Goal: Information Seeking & Learning: Check status

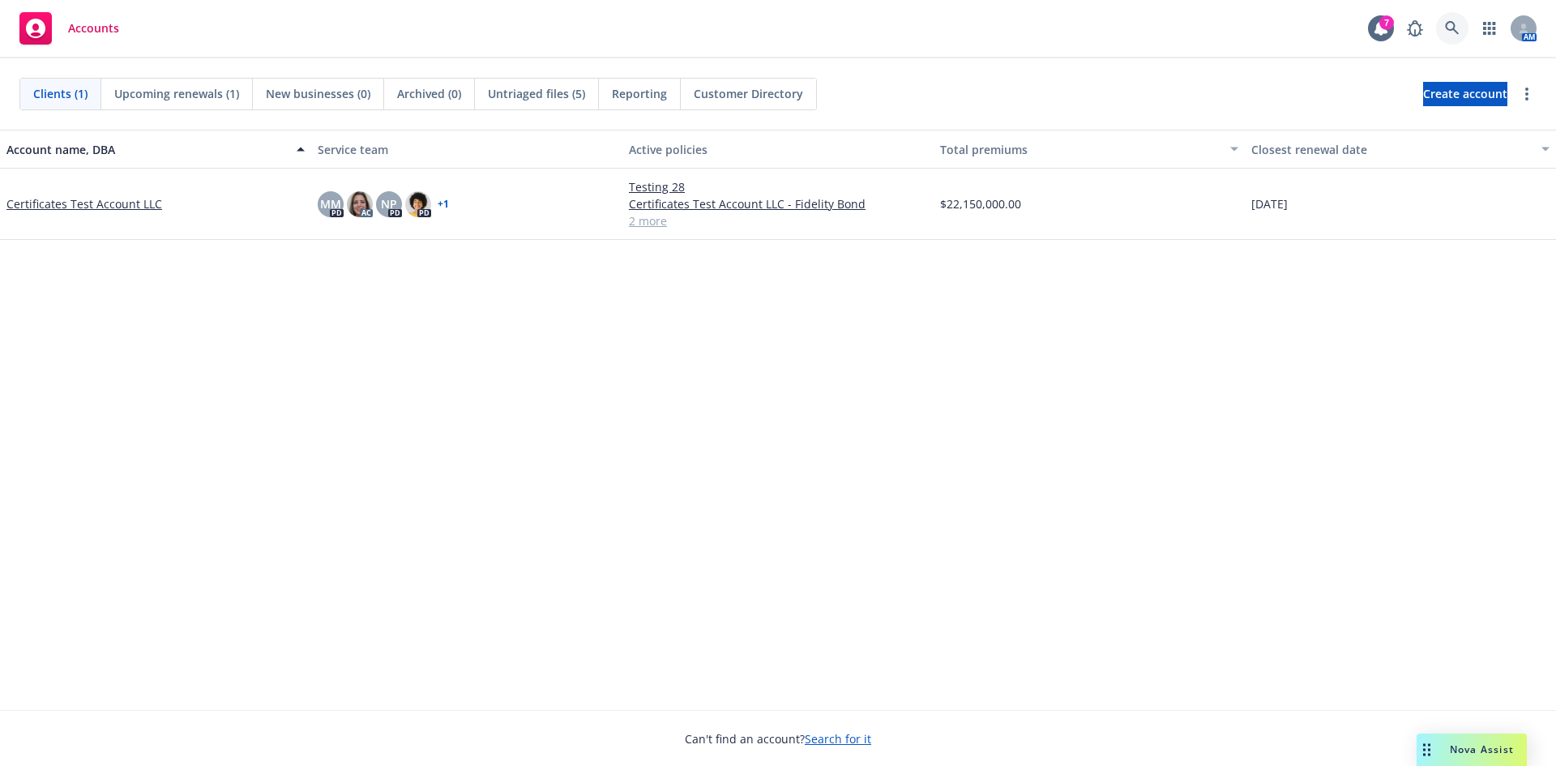
click at [1438, 24] on link at bounding box center [1452, 28] width 32 height 32
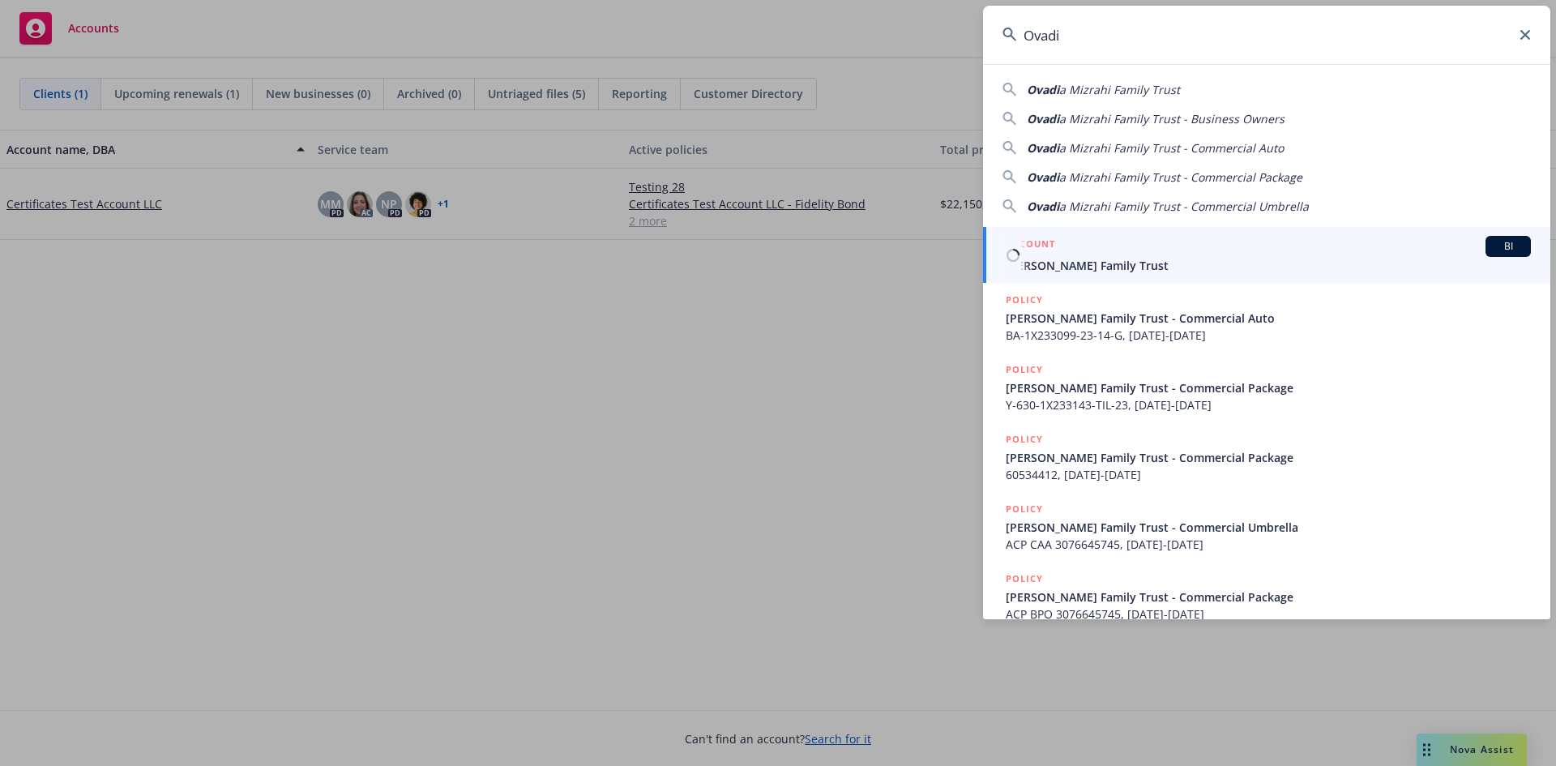
type input "Ovadi"
click at [1284, 276] on link "ACCOUNT BI [PERSON_NAME] Family Trust" at bounding box center [1266, 255] width 567 height 56
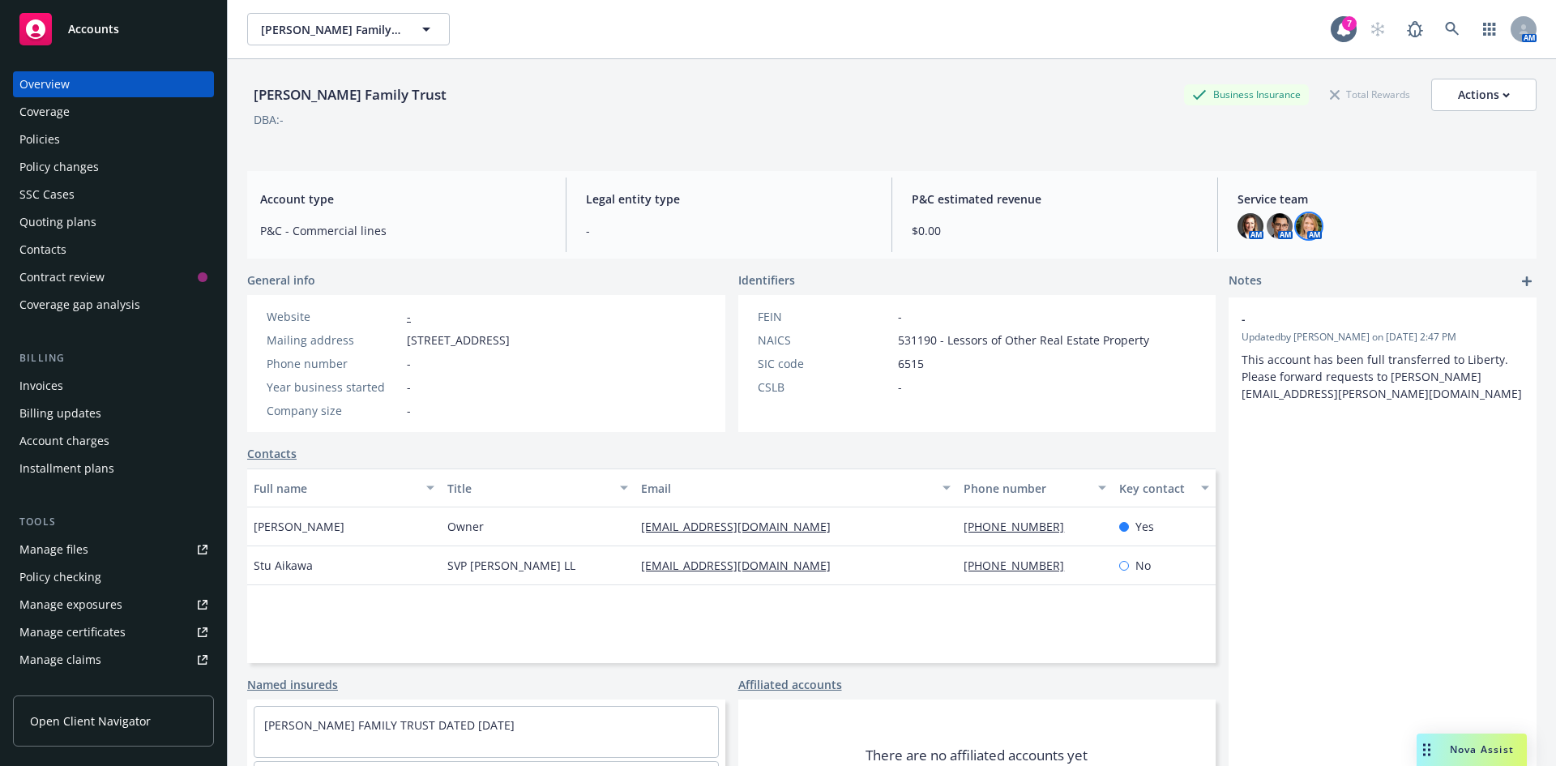
click at [1297, 226] on img at bounding box center [1309, 226] width 26 height 26
click at [1280, 228] on img at bounding box center [1280, 226] width 26 height 26
click at [1227, 231] on div "Service team AM AM AM" at bounding box center [1380, 214] width 312 height 75
click at [1239, 225] on img at bounding box center [1250, 226] width 26 height 26
click at [694, 141] on div "[PERSON_NAME] Family Trust Business Insurance Total Rewards Actions DBA: -" at bounding box center [891, 112] width 1289 height 66
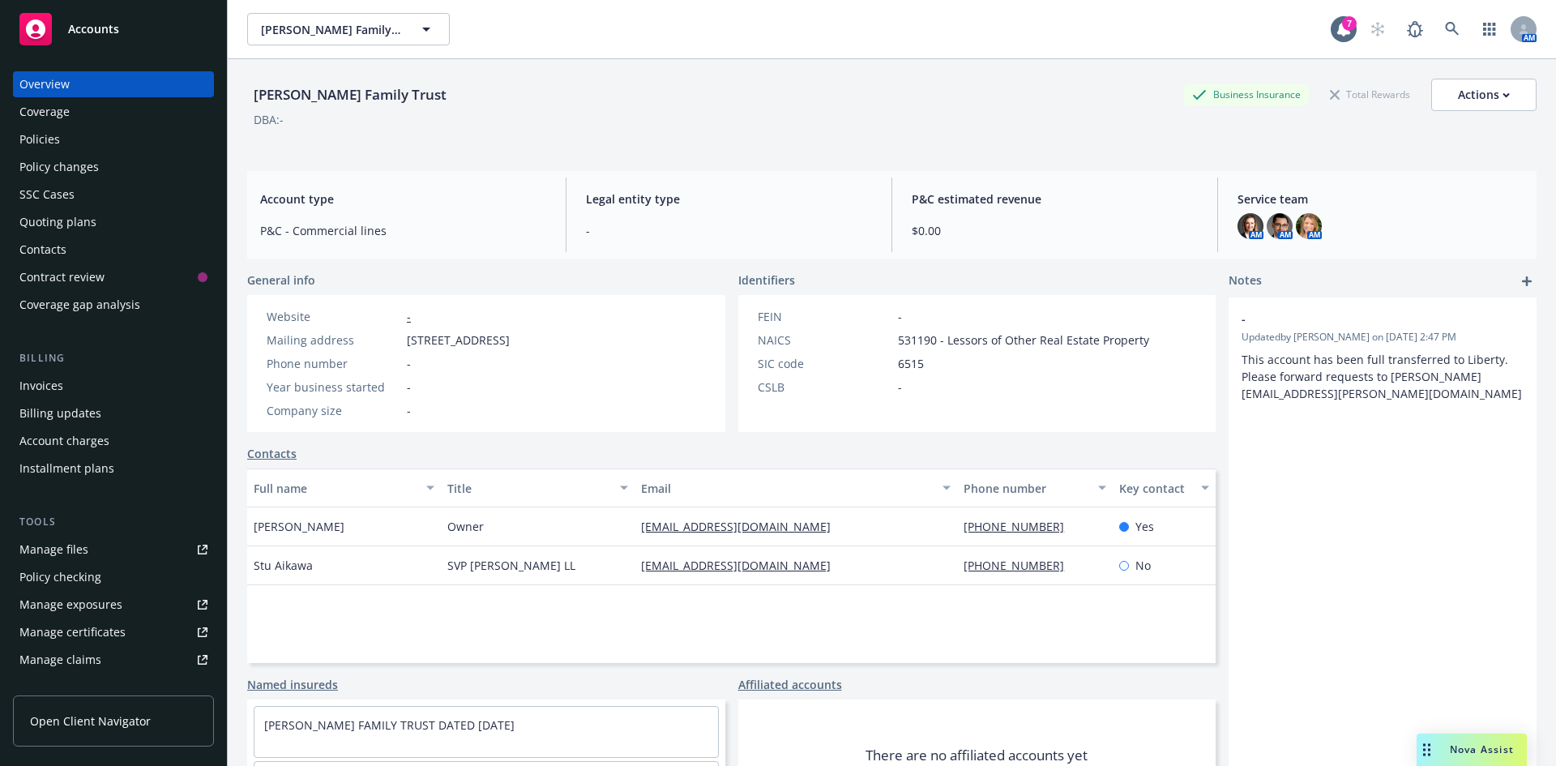
click at [97, 137] on div "Policies" at bounding box center [113, 139] width 188 height 26
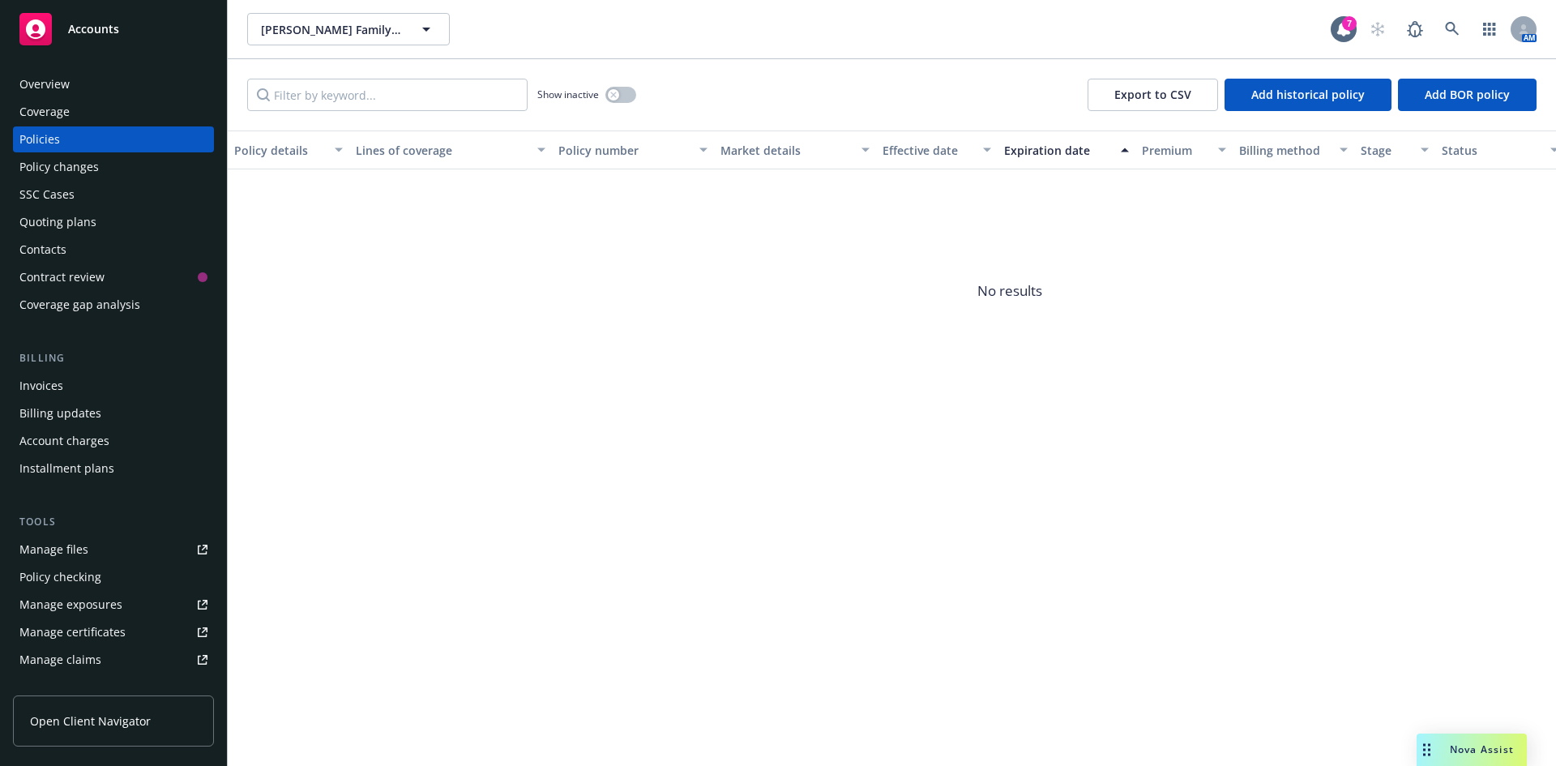
click at [118, 389] on div "Invoices" at bounding box center [113, 386] width 188 height 26
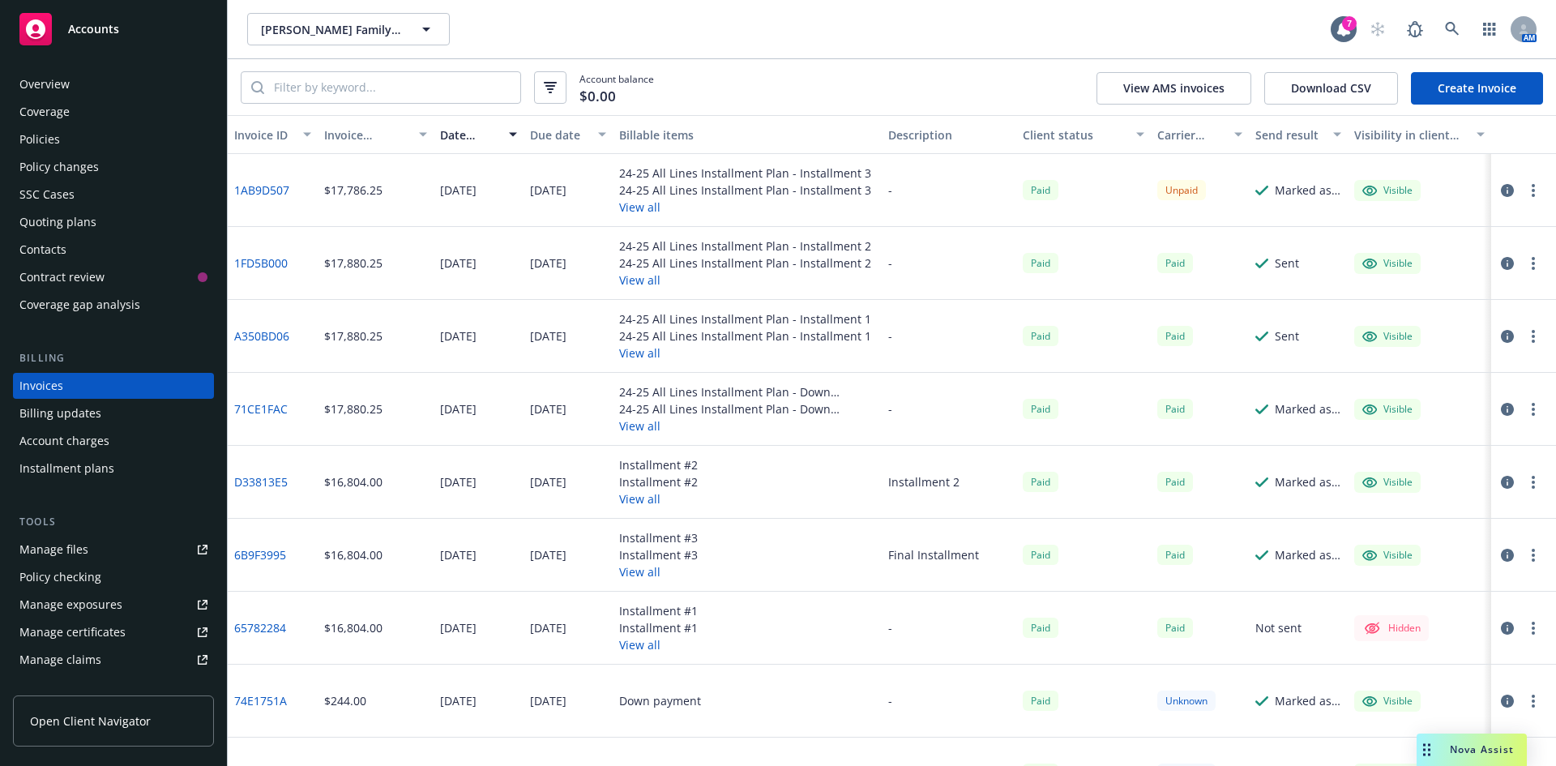
click at [644, 212] on button "View all" at bounding box center [745, 207] width 252 height 17
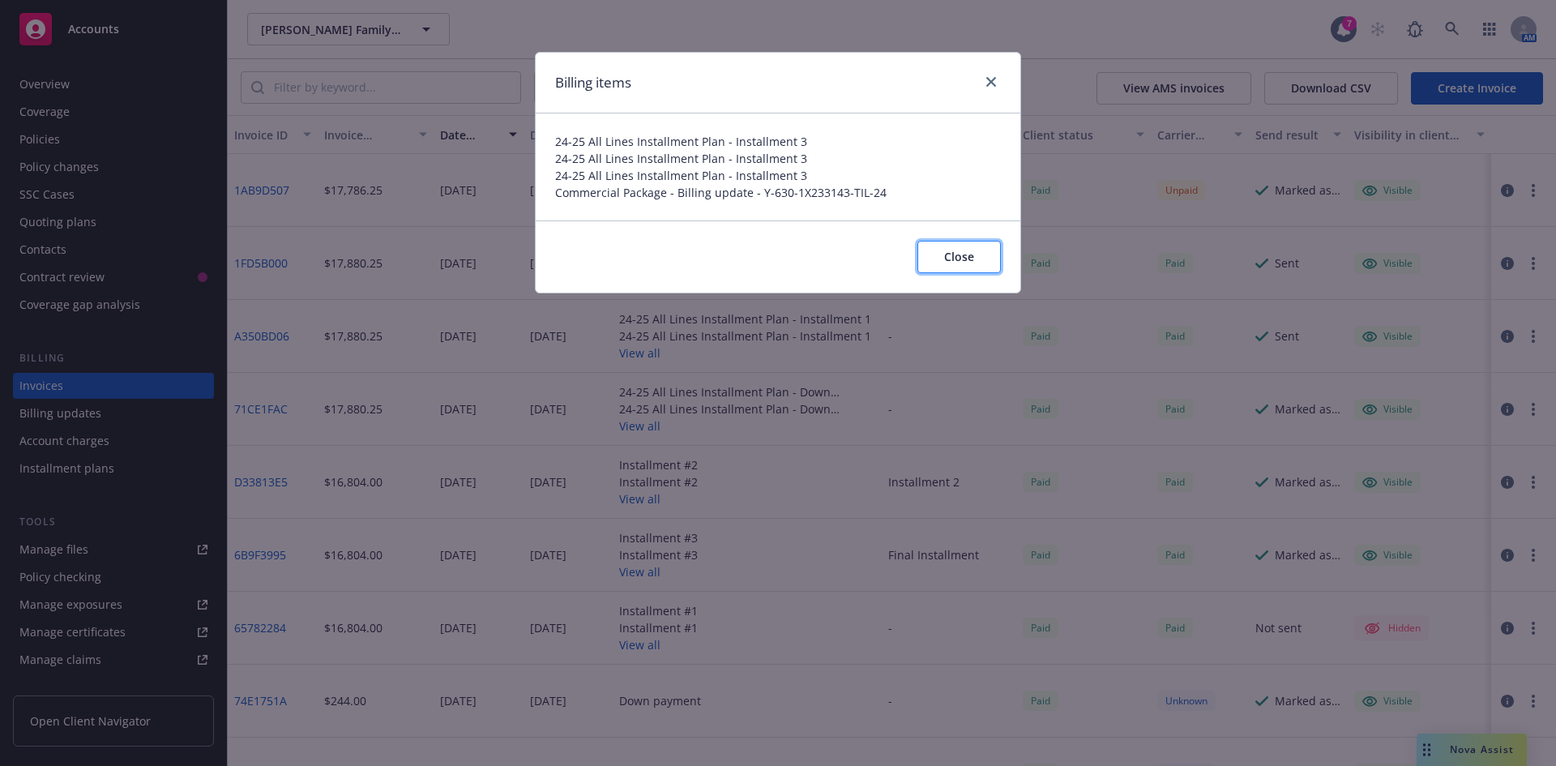
click at [966, 266] on button "Close" at bounding box center [958, 257] width 83 height 32
